Goal: Task Accomplishment & Management: Use online tool/utility

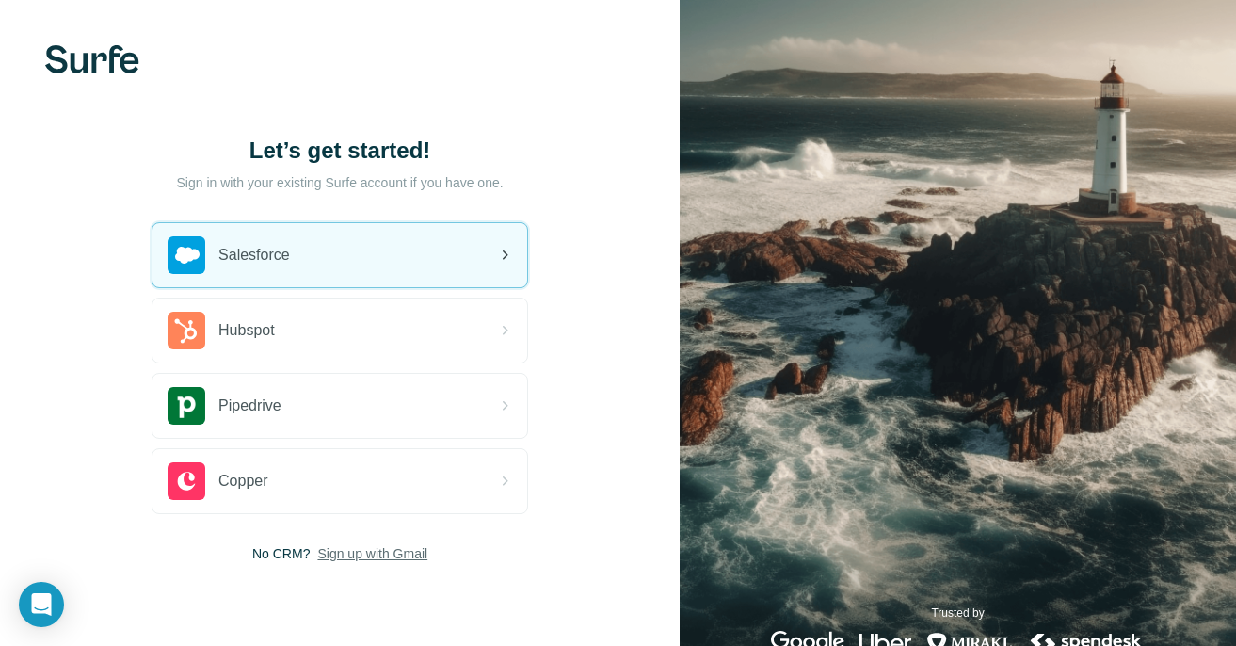
click at [337, 255] on div "Salesforce" at bounding box center [340, 255] width 375 height 64
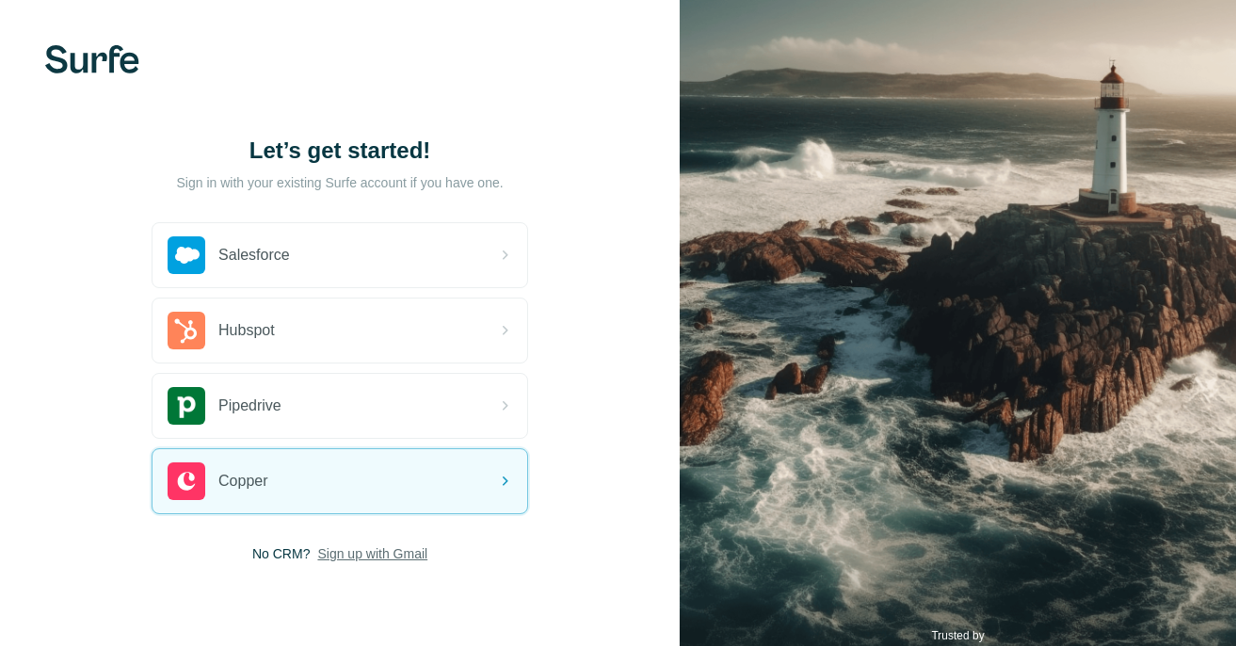
click at [369, 549] on span "Sign up with Gmail" at bounding box center [372, 553] width 110 height 19
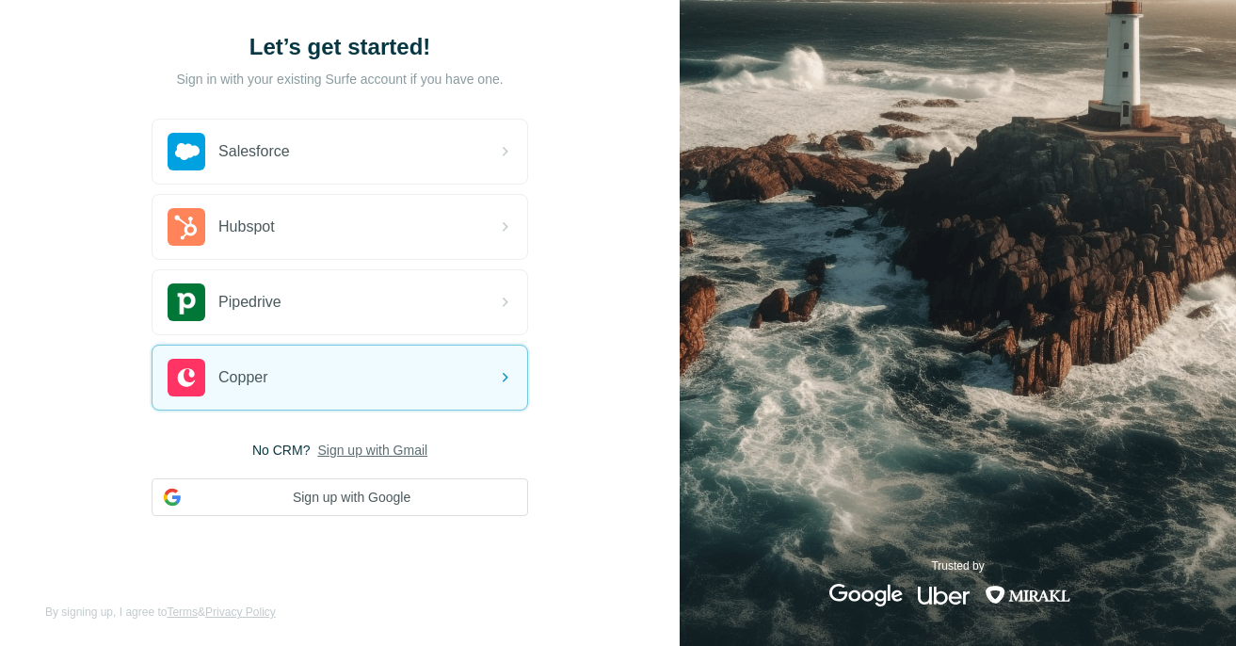
scroll to position [109, 0]
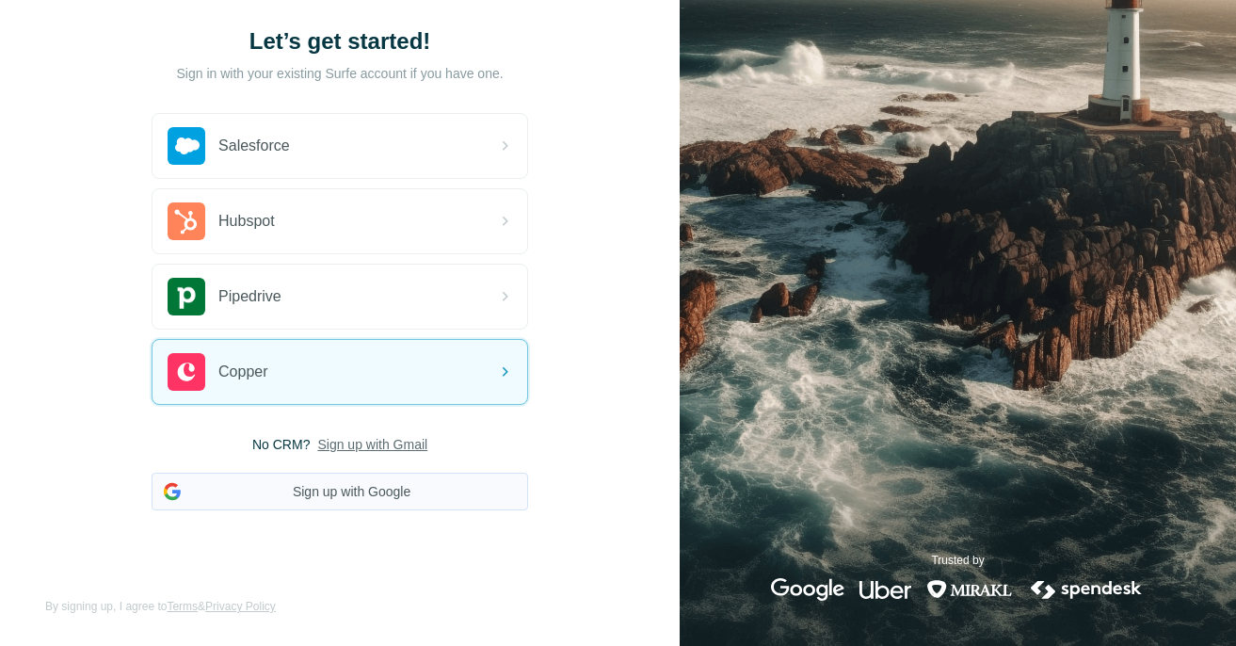
click at [344, 492] on button "Sign up with Google" at bounding box center [340, 492] width 377 height 38
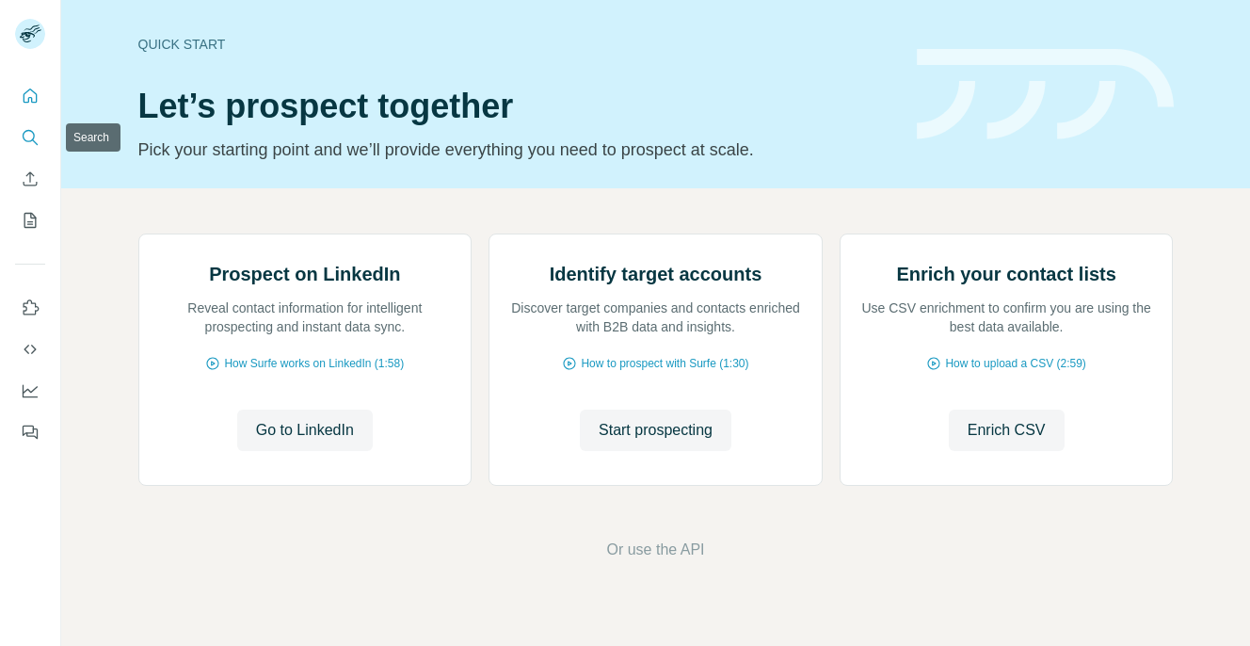
click at [27, 137] on icon "Search" at bounding box center [30, 137] width 19 height 19
click at [27, 135] on icon "Search" at bounding box center [30, 137] width 19 height 19
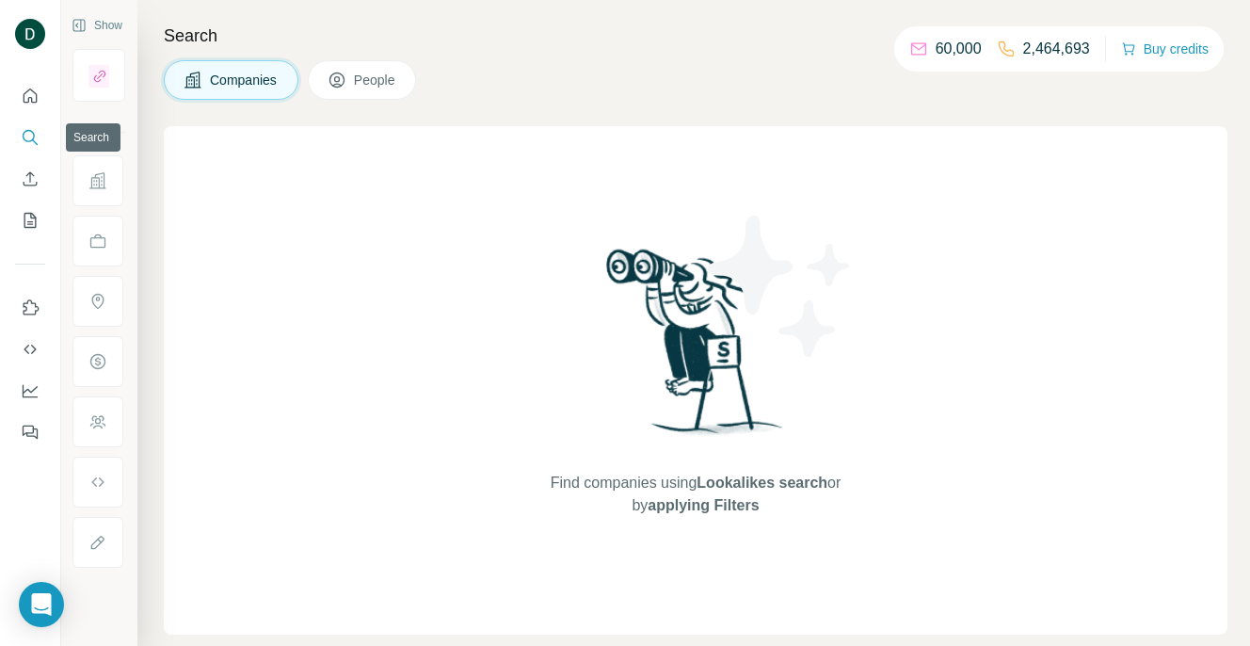
click at [31, 140] on icon "Search" at bounding box center [29, 136] width 12 height 12
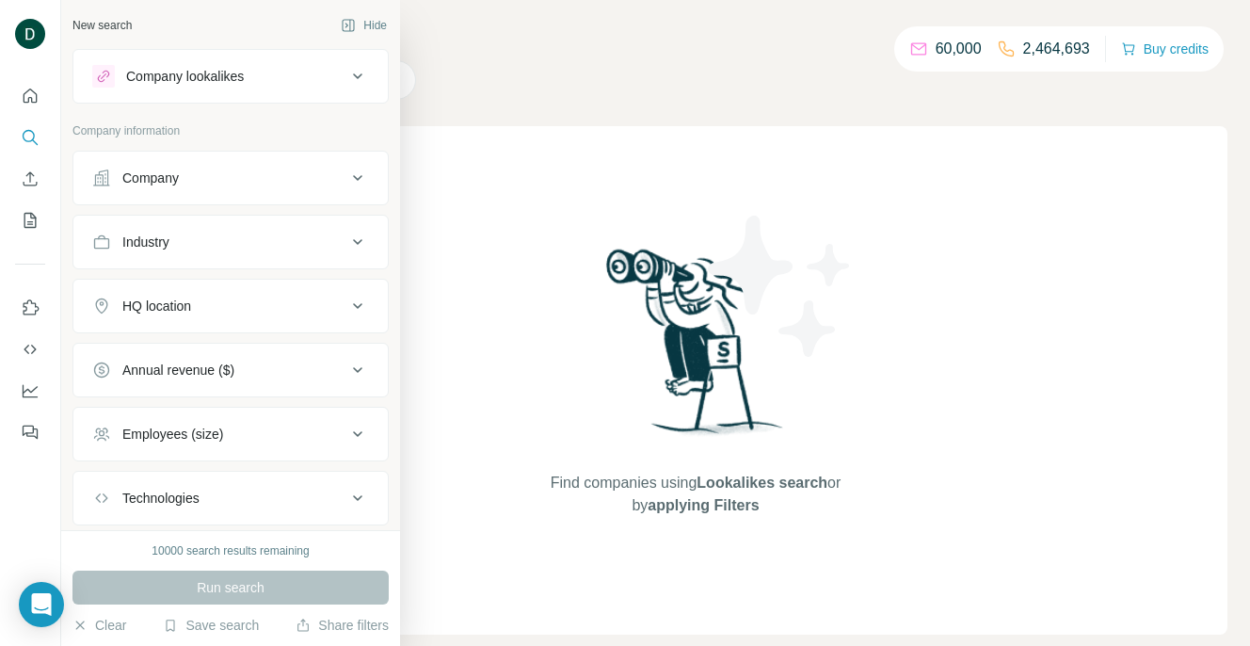
click at [347, 180] on icon at bounding box center [358, 178] width 23 height 23
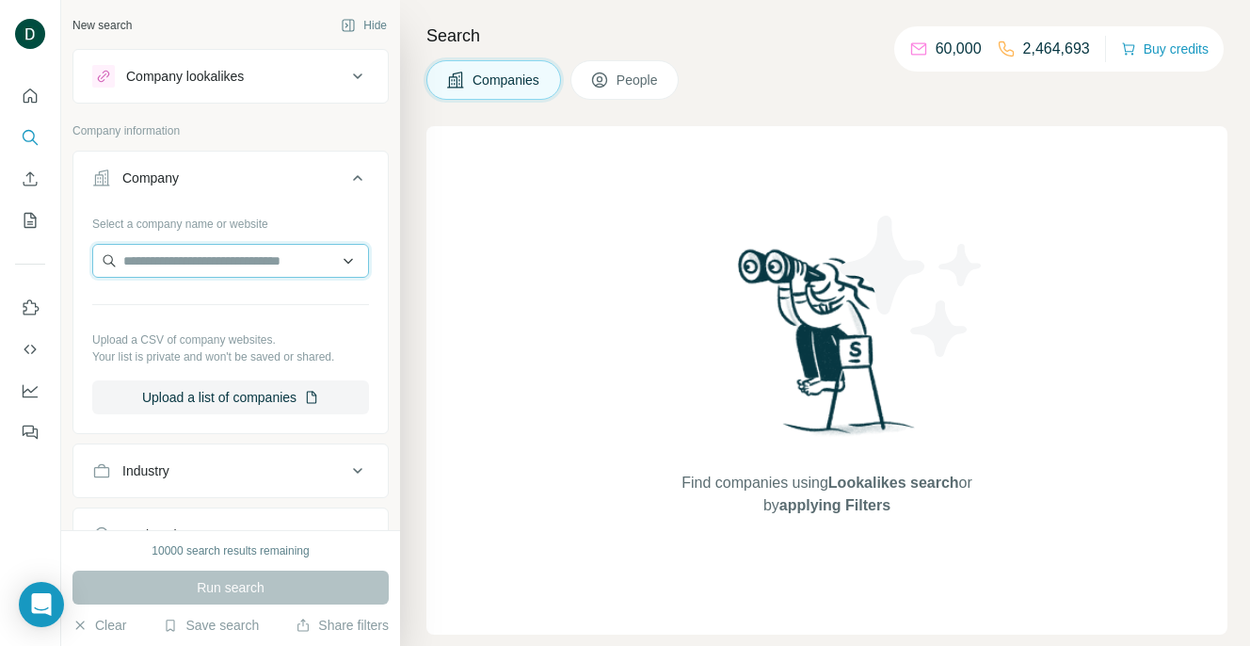
click at [189, 258] on input "text" at bounding box center [230, 261] width 277 height 34
